Goal: Task Accomplishment & Management: Use online tool/utility

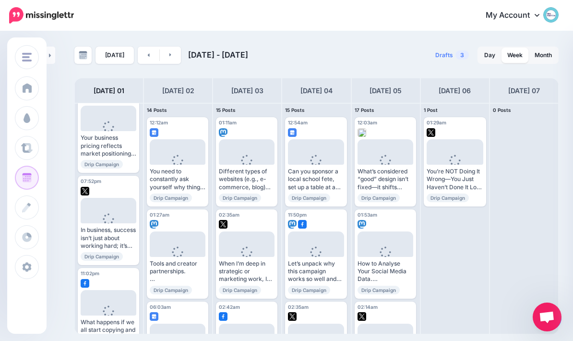
scroll to position [1784, 0]
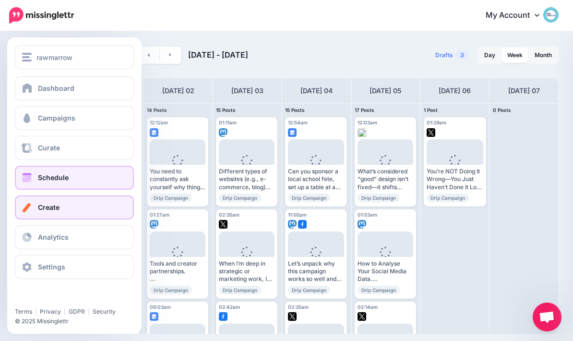
click at [26, 206] on span at bounding box center [27, 208] width 12 height 10
click at [104, 210] on link "Create" at bounding box center [74, 207] width 119 height 24
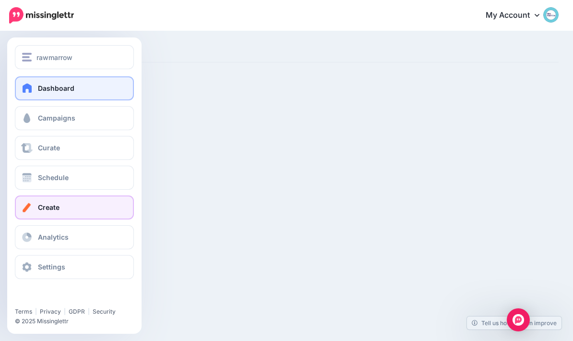
click at [29, 85] on span at bounding box center [27, 88] width 12 height 10
click at [103, 87] on link "Dashboard" at bounding box center [74, 88] width 119 height 24
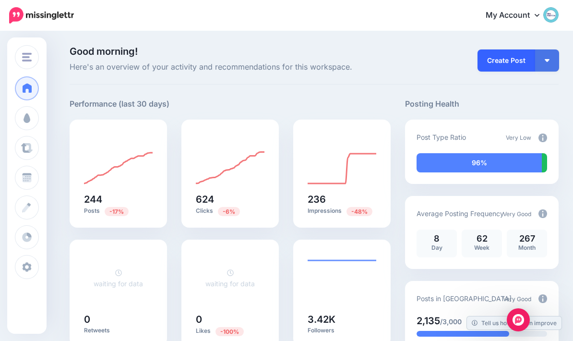
click at [509, 58] on link "Create Post" at bounding box center [507, 60] width 58 height 22
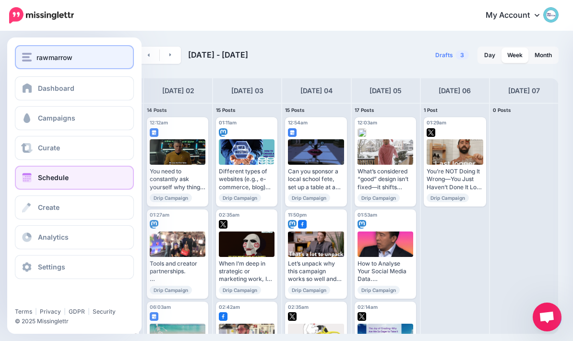
click at [35, 55] on div "rawmarrow" at bounding box center [74, 57] width 105 height 11
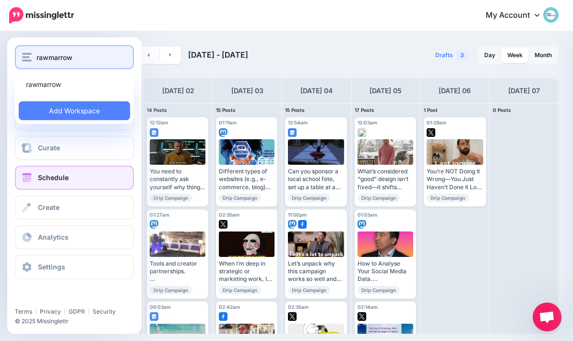
click at [90, 60] on div "rawmarrow" at bounding box center [74, 57] width 105 height 11
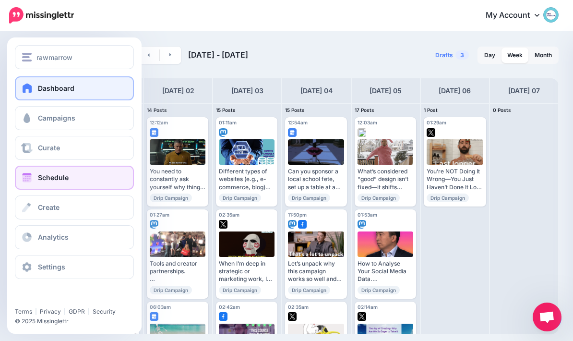
click at [110, 92] on link "Dashboard" at bounding box center [74, 88] width 119 height 24
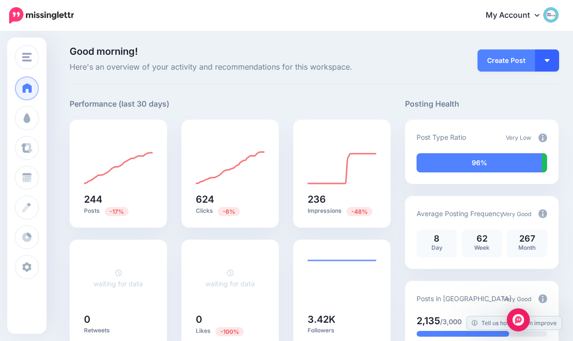
click at [548, 61] on img "button" at bounding box center [547, 60] width 5 height 3
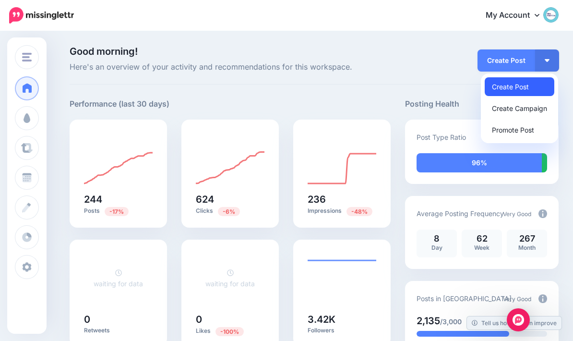
click at [544, 86] on link "Create Post" at bounding box center [520, 86] width 70 height 19
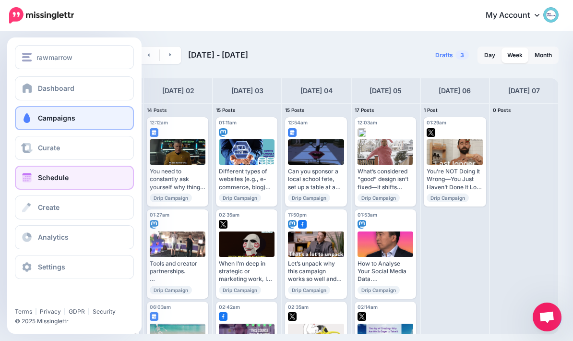
click at [30, 121] on span at bounding box center [27, 118] width 12 height 10
click at [116, 120] on link "Campaigns" at bounding box center [74, 118] width 119 height 24
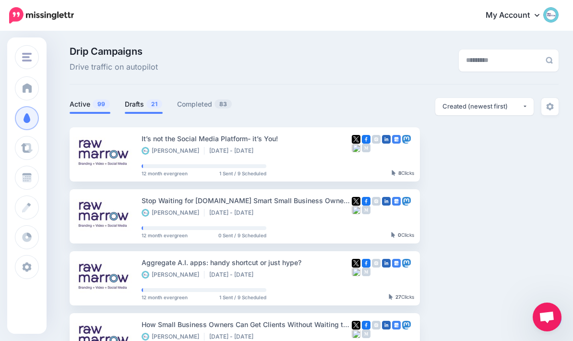
click at [144, 105] on link "Drafts 21" at bounding box center [144, 104] width 38 height 12
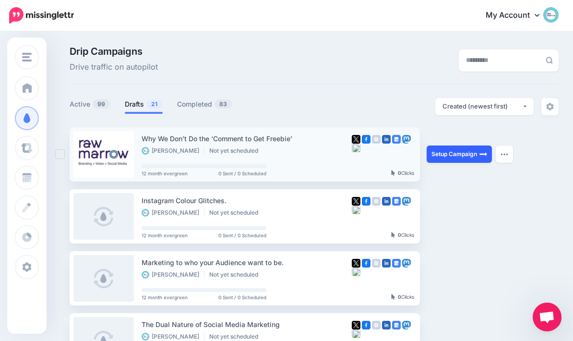
click at [482, 155] on img at bounding box center [484, 154] width 8 height 8
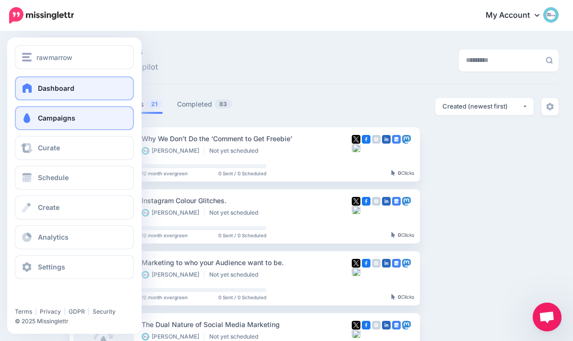
click at [27, 99] on link "Dashboard" at bounding box center [74, 88] width 119 height 24
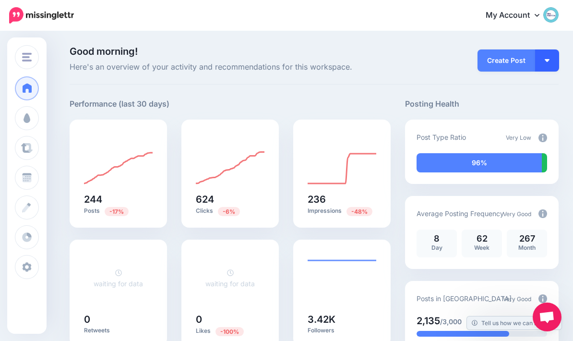
click at [555, 58] on button "button" at bounding box center [547, 60] width 24 height 22
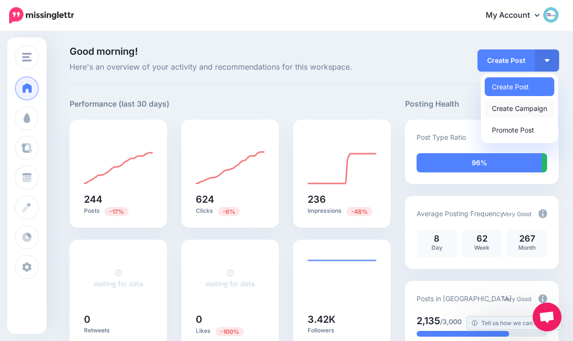
click at [544, 103] on link "Create Campaign" at bounding box center [520, 108] width 70 height 19
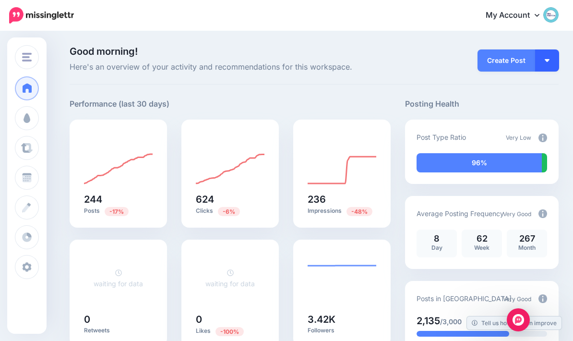
click at [552, 61] on button "button" at bounding box center [547, 60] width 24 height 22
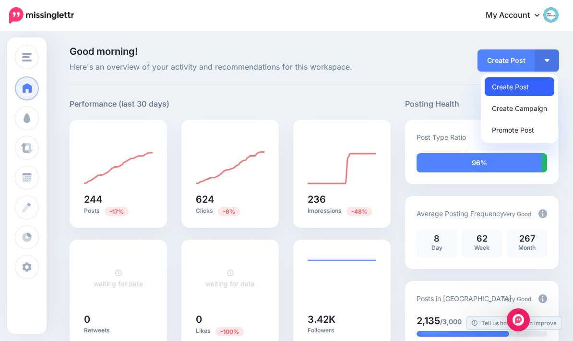
click at [537, 84] on link "Create Post" at bounding box center [520, 86] width 70 height 19
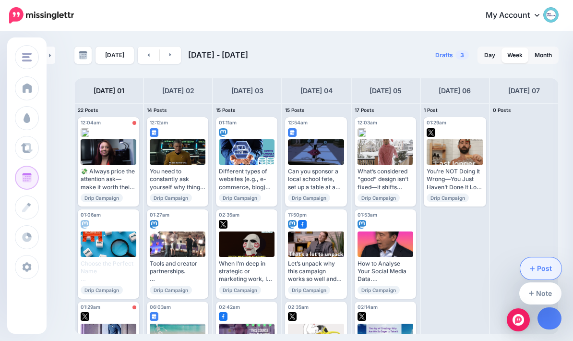
click at [545, 264] on link "Post" at bounding box center [542, 268] width 42 height 22
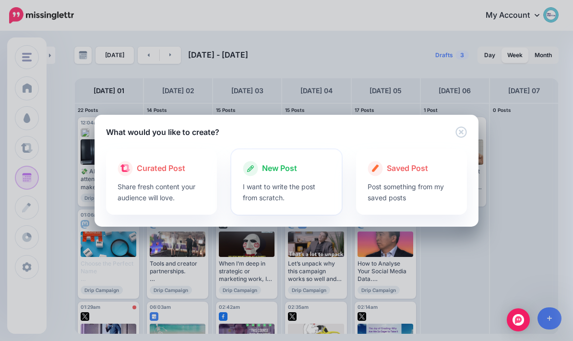
click at [287, 171] on span "New Post" at bounding box center [279, 168] width 35 height 12
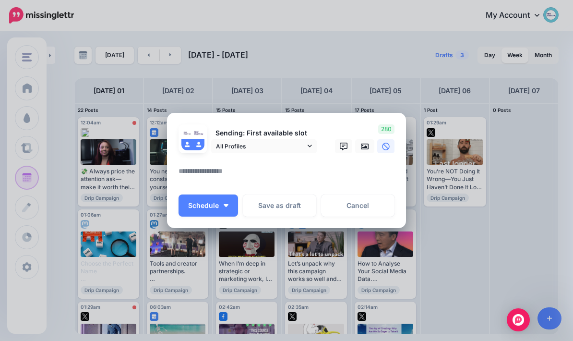
click at [275, 175] on textarea at bounding box center [289, 174] width 221 height 19
paste textarea "**********"
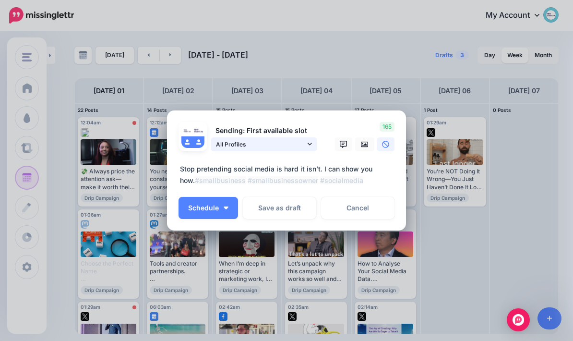
type textarea "**********"
click at [314, 143] on link "All Profiles" at bounding box center [264, 144] width 106 height 14
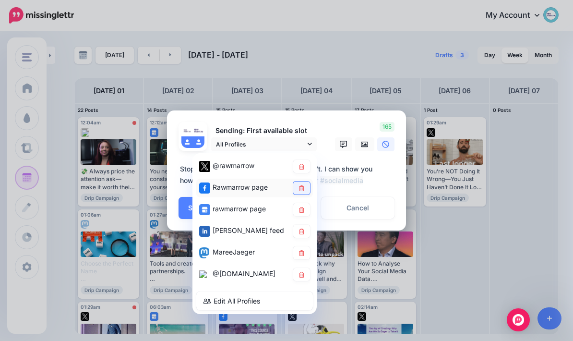
click at [299, 193] on link at bounding box center [301, 188] width 17 height 13
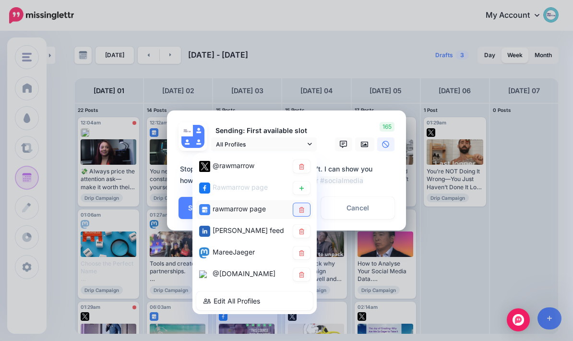
click at [296, 211] on link at bounding box center [301, 209] width 17 height 13
click at [384, 185] on textarea "**********" at bounding box center [289, 174] width 221 height 23
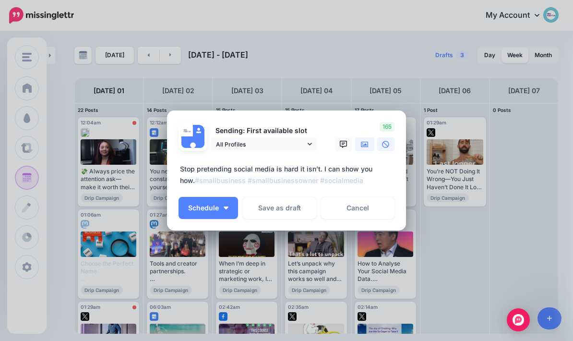
click at [366, 148] on icon at bounding box center [365, 145] width 8 height 8
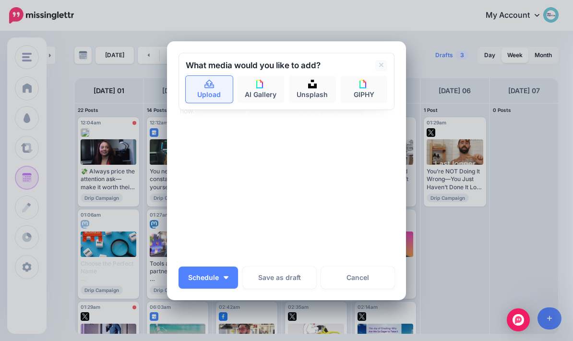
click at [212, 89] on link "Upload" at bounding box center [209, 89] width 47 height 27
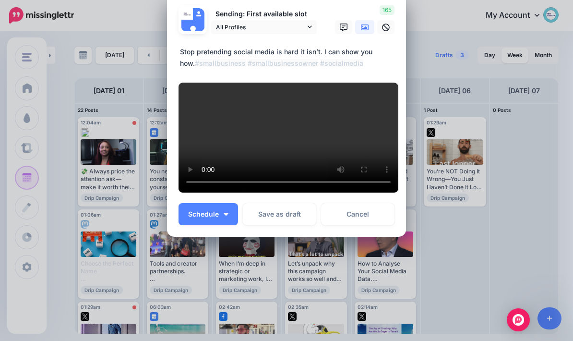
scroll to position [184, 0]
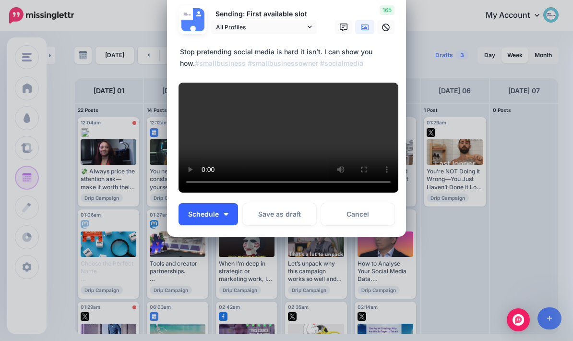
click at [233, 212] on button "Schedule" at bounding box center [209, 214] width 60 height 22
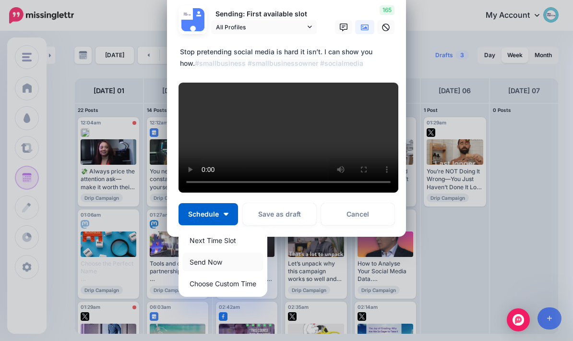
click at [232, 265] on link "Send Now" at bounding box center [222, 262] width 81 height 19
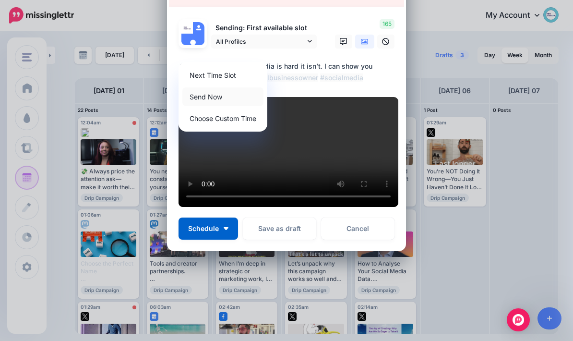
scroll to position [0, 0]
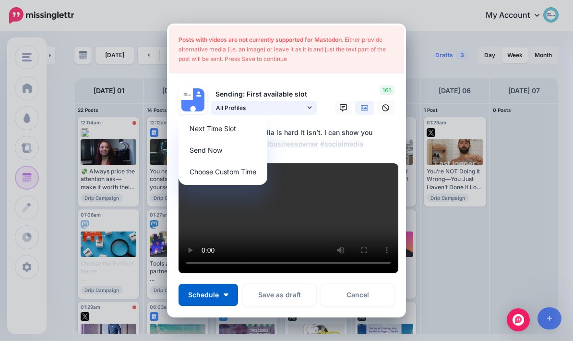
click at [312, 101] on link "All Profiles" at bounding box center [264, 108] width 106 height 14
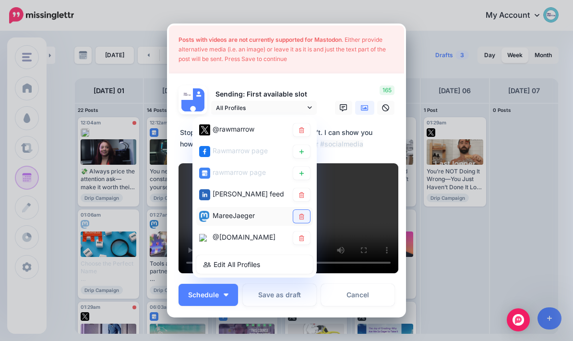
click at [304, 213] on icon at bounding box center [301, 216] width 5 height 6
click at [349, 69] on div "Posts with videos are not currently supported for Mastodon . Either provide alt…" at bounding box center [287, 151] width 216 height 252
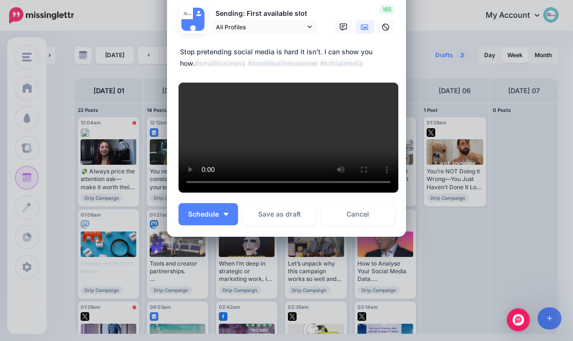
scroll to position [234, 0]
click at [232, 213] on button "Schedule" at bounding box center [209, 214] width 60 height 22
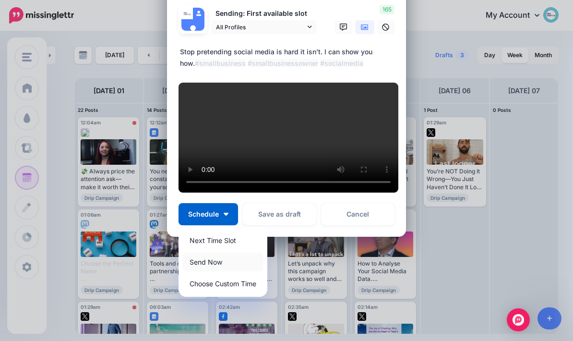
click at [232, 263] on link "Send Now" at bounding box center [222, 262] width 81 height 19
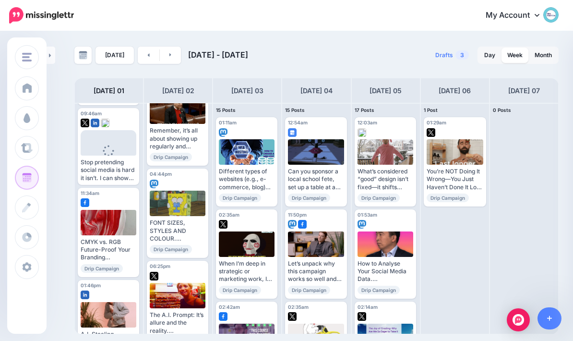
scroll to position [1334, 0]
